Goal: Information Seeking & Learning: Learn about a topic

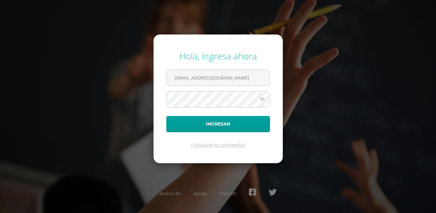
click at [261, 102] on icon at bounding box center [262, 99] width 8 height 8
click at [261, 102] on icon at bounding box center [262, 99] width 9 height 8
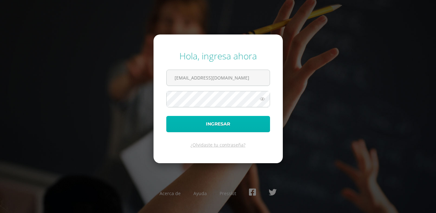
click at [250, 120] on button "Ingresar" at bounding box center [218, 124] width 104 height 16
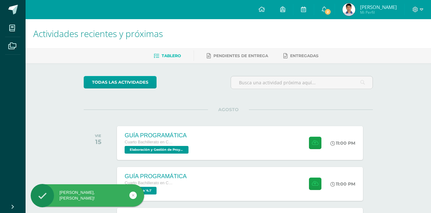
click at [367, 13] on span "Mi Perfil" at bounding box center [378, 12] width 37 height 5
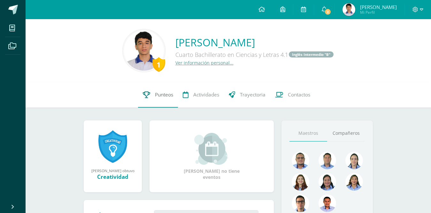
click at [163, 95] on span "Punteos" at bounding box center [164, 94] width 18 height 7
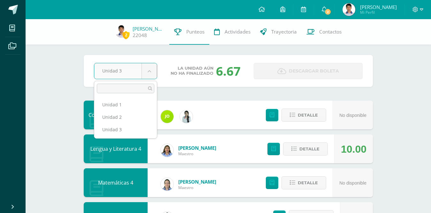
click at [138, 97] on ul "Unidad 1 Unidad 2 Unidad 3" at bounding box center [125, 117] width 63 height 42
select select "Unidad 1"
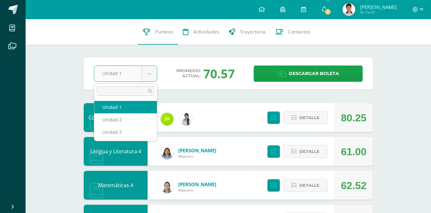
drag, startPoint x: 142, startPoint y: 76, endPoint x: 139, endPoint y: 73, distance: 3.6
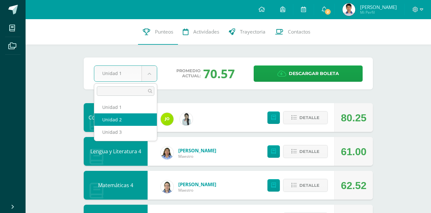
select select "Unidad 2"
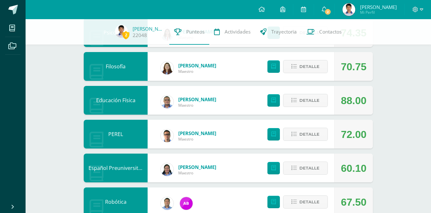
scroll to position [335, 0]
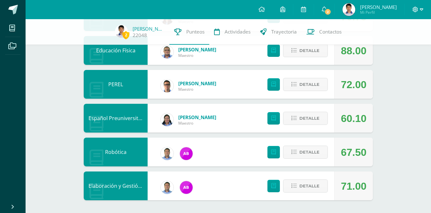
click at [421, 8] on icon at bounding box center [422, 10] width 4 height 6
click at [397, 43] on span "Cerrar sesión" at bounding box center [401, 44] width 29 height 6
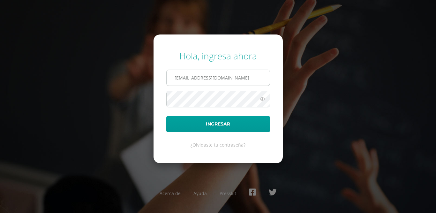
click at [186, 80] on input "22048@lasallechiquimula.edu.gt" at bounding box center [218, 78] width 103 height 16
click at [186, 78] on input "22048@lasallechiquimula.edu.gt" at bounding box center [218, 78] width 103 height 16
click at [188, 78] on input "22048@lasallechiquimula.edu.gt" at bounding box center [218, 78] width 103 height 16
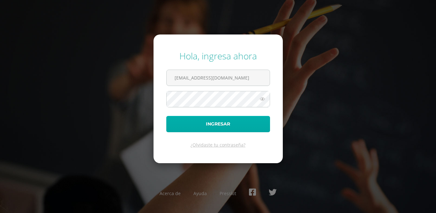
type input "22050@lasallechiquimula.edu.gt"
click at [166, 116] on button "Ingresar" at bounding box center [218, 124] width 104 height 16
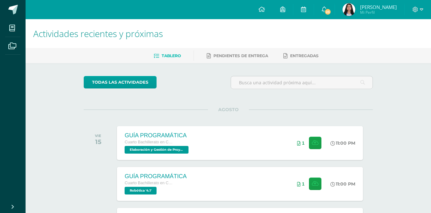
click at [388, 17] on link "Danea Sofia Mi Perfil" at bounding box center [370, 9] width 70 height 19
click at [388, 13] on span "Mi Perfil" at bounding box center [378, 12] width 37 height 5
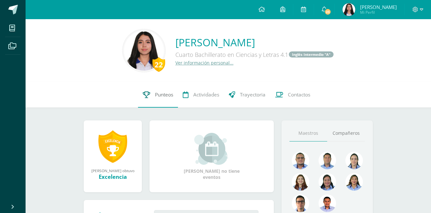
click at [152, 94] on link "Punteos" at bounding box center [158, 95] width 40 height 26
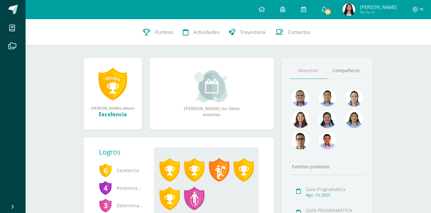
scroll to position [64, 0]
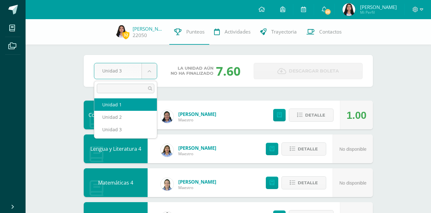
select select "Unidad 1"
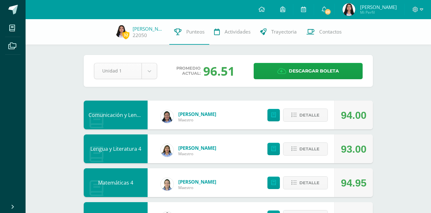
click at [121, 79] on div "Unidad 1" at bounding box center [125, 71] width 63 height 16
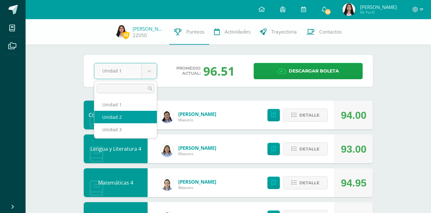
select select "Unidad 2"
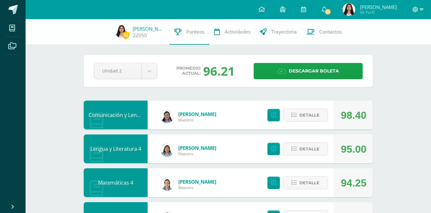
click at [420, 9] on icon at bounding box center [422, 9] width 4 height 2
click at [394, 36] on span "Configuración" at bounding box center [402, 34] width 30 height 6
click at [387, 44] on span "Cerrar sesión" at bounding box center [401, 44] width 29 height 6
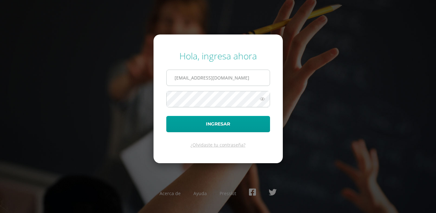
click at [186, 79] on input "[EMAIL_ADDRESS][DOMAIN_NAME]" at bounding box center [218, 78] width 103 height 16
click at [187, 77] on input "[EMAIL_ADDRESS][DOMAIN_NAME]" at bounding box center [218, 78] width 103 height 16
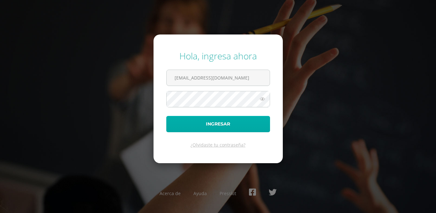
type input "[EMAIL_ADDRESS][DOMAIN_NAME]"
click at [244, 127] on button "Ingresar" at bounding box center [218, 124] width 104 height 16
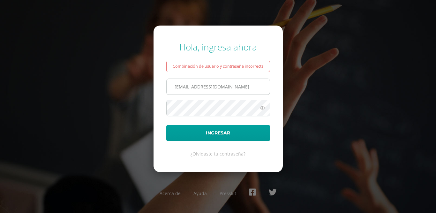
click at [187, 86] on input "22055@lasallechiquimula.edu.gt" at bounding box center [218, 87] width 103 height 16
click at [187, 88] on input "22048@lasallechiquimula.edu.gt" at bounding box center [218, 87] width 103 height 16
click at [186, 87] on input "22048@lasallechiquimula.edu.gt" at bounding box center [218, 87] width 103 height 16
type input "22041@lasallechiquimula.edu.gt"
click at [166, 125] on button "Ingresar" at bounding box center [218, 133] width 104 height 16
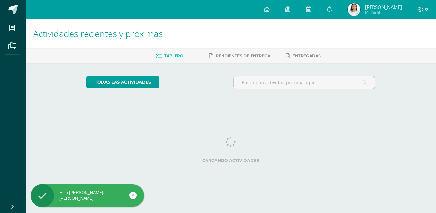
click at [383, 15] on span "Mi Perfil" at bounding box center [383, 12] width 37 height 5
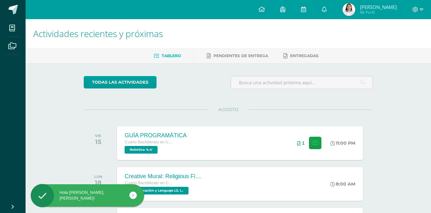
click at [379, 12] on span "Mi Perfil" at bounding box center [378, 12] width 37 height 5
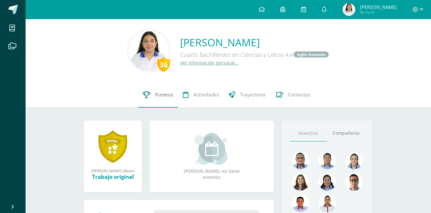
click at [142, 95] on link "Punteos" at bounding box center [158, 95] width 40 height 26
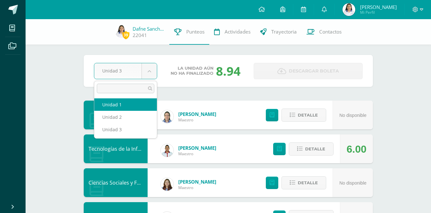
select select "Unidad 1"
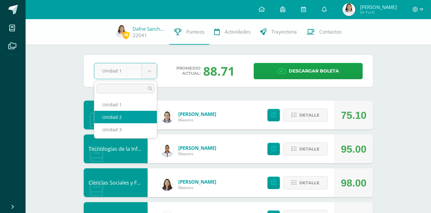
select select "Unidad 2"
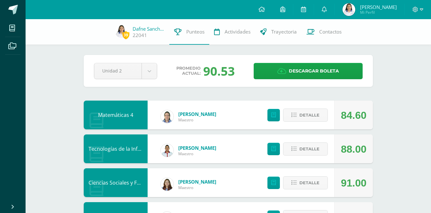
click at [413, 6] on div at bounding box center [418, 9] width 26 height 19
click at [418, 9] on span at bounding box center [417, 9] width 11 height 7
click at [400, 47] on link "Cerrar sesión" at bounding box center [397, 43] width 50 height 9
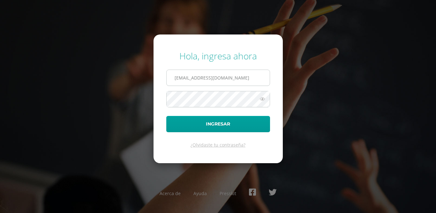
click at [186, 78] on input "22048@lasallechiquimula.edu.gt" at bounding box center [218, 78] width 103 height 16
click at [189, 75] on input "22048@lasallechiquimula.edu.gt" at bounding box center [218, 78] width 103 height 16
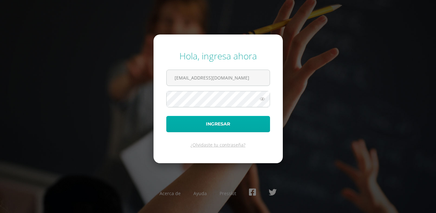
type input "24132@lasallechiquimula.edu.gt"
click at [246, 129] on button "Ingresar" at bounding box center [218, 124] width 104 height 16
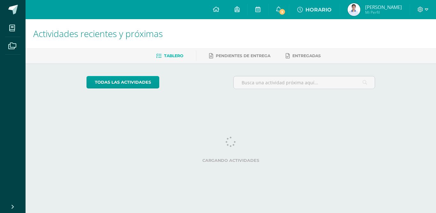
click at [377, 9] on span "[PERSON_NAME]" at bounding box center [383, 7] width 37 height 6
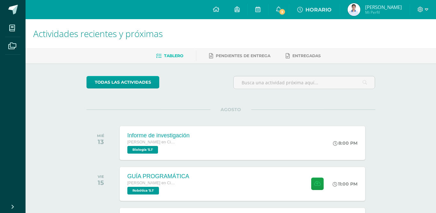
click at [377, 9] on span "[PERSON_NAME]" at bounding box center [383, 7] width 37 height 6
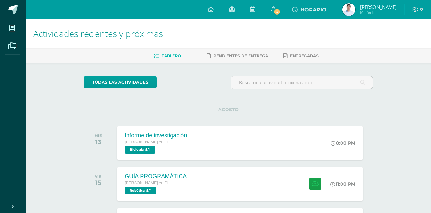
click at [377, 9] on span "[PERSON_NAME]" at bounding box center [378, 7] width 37 height 6
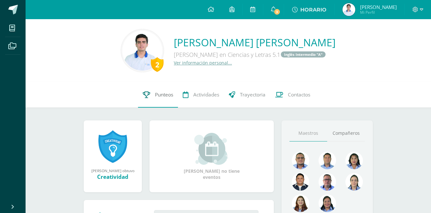
click at [174, 97] on link "Punteos" at bounding box center [158, 95] width 40 height 26
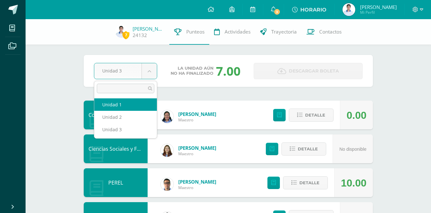
select select "Unidad 1"
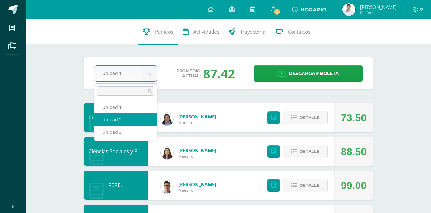
select select "Unidad 2"
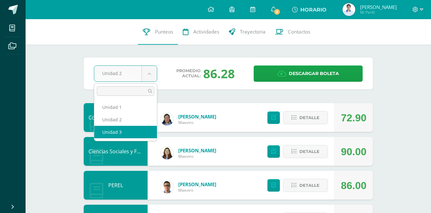
select select "Unidad 3"
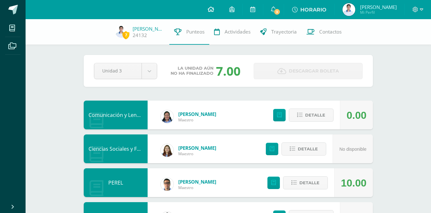
click at [209, 8] on icon at bounding box center [211, 9] width 6 height 6
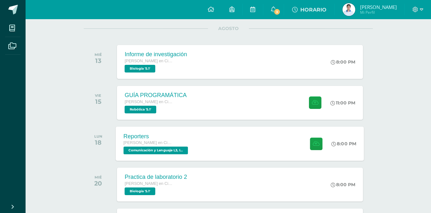
scroll to position [96, 0]
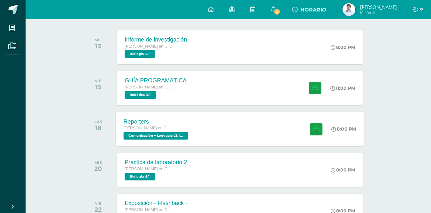
click at [164, 126] on span "[PERSON_NAME] en Ciencias y Letras" at bounding box center [148, 128] width 49 height 4
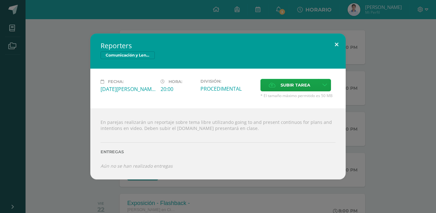
click at [334, 41] on button at bounding box center [337, 45] width 18 height 22
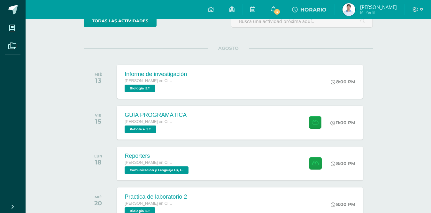
scroll to position [0, 0]
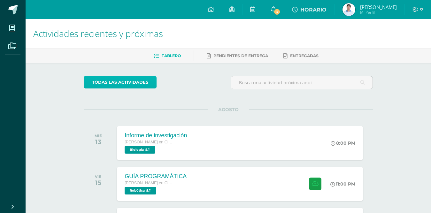
click at [87, 86] on link "todas las Actividades" at bounding box center [120, 82] width 73 height 12
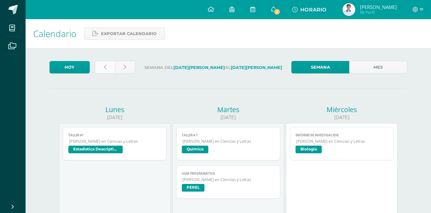
click at [106, 68] on link at bounding box center [105, 67] width 20 height 12
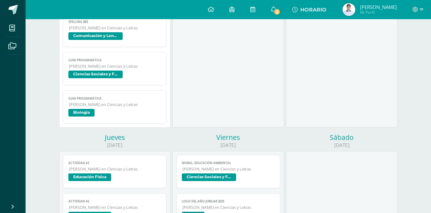
scroll to position [192, 0]
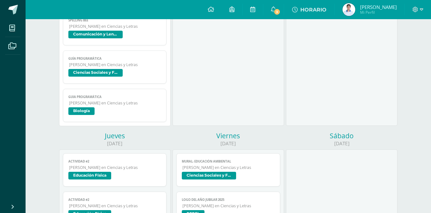
click at [132, 164] on link "Actividad #2 [PERSON_NAME] en Ciencias y Letras Educación Física" at bounding box center [115, 169] width 104 height 33
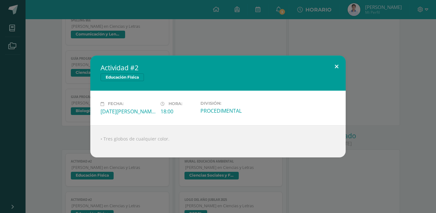
click at [341, 67] on button at bounding box center [337, 67] width 18 height 22
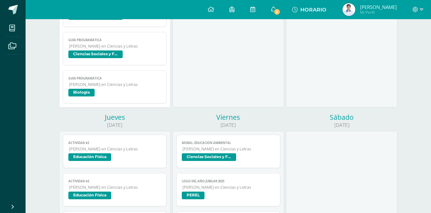
scroll to position [224, 0]
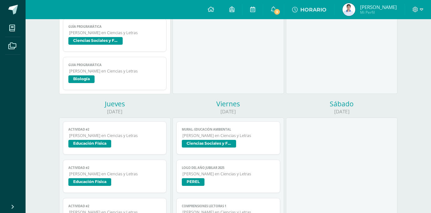
click at [120, 175] on span "[PERSON_NAME] en Ciencias y Letras" at bounding box center [115, 173] width 92 height 5
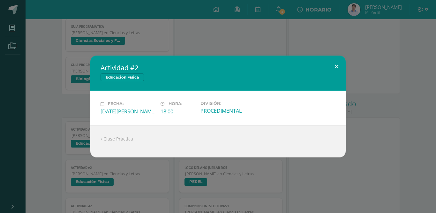
click at [343, 60] on button at bounding box center [337, 67] width 18 height 22
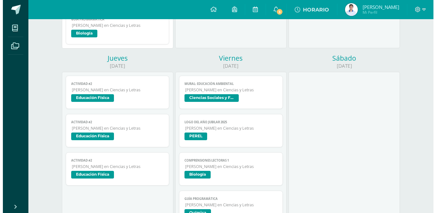
scroll to position [288, 0]
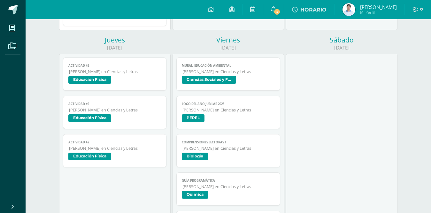
click at [127, 151] on link "Actividad #2 [PERSON_NAME] en Ciencias y Letras Educación Física" at bounding box center [115, 150] width 104 height 33
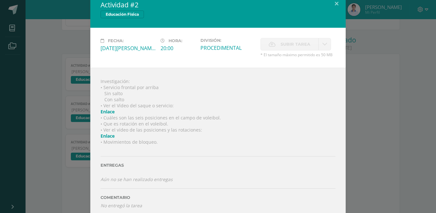
scroll to position [0, 0]
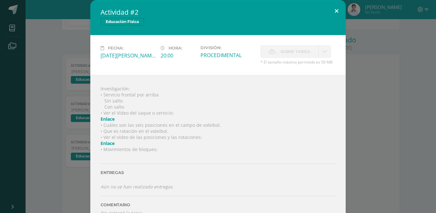
click at [334, 14] on button at bounding box center [337, 11] width 18 height 22
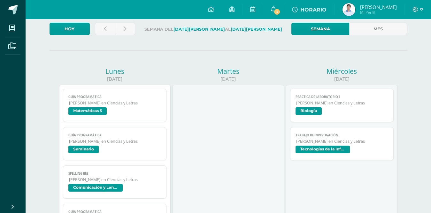
scroll to position [32, 0]
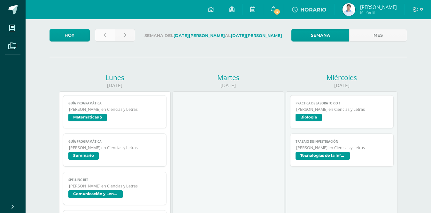
click at [111, 35] on link at bounding box center [105, 35] width 20 height 12
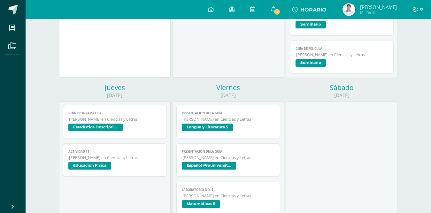
scroll to position [863, 0]
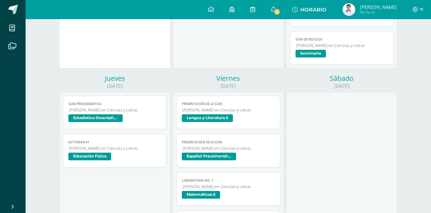
click at [116, 147] on span "Quinto Bachillerato en Ciencias y Letras" at bounding box center [115, 148] width 92 height 5
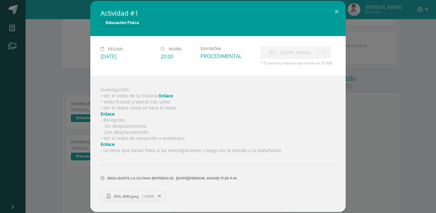
click at [124, 196] on span "IMG_5842.jpeg" at bounding box center [126, 196] width 31 height 5
click at [334, 7] on button at bounding box center [337, 12] width 18 height 22
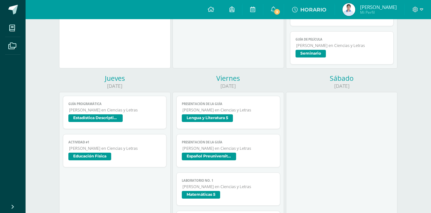
click at [363, 4] on span "[PERSON_NAME]" at bounding box center [378, 7] width 37 height 6
